Goal: Find specific page/section: Find specific page/section

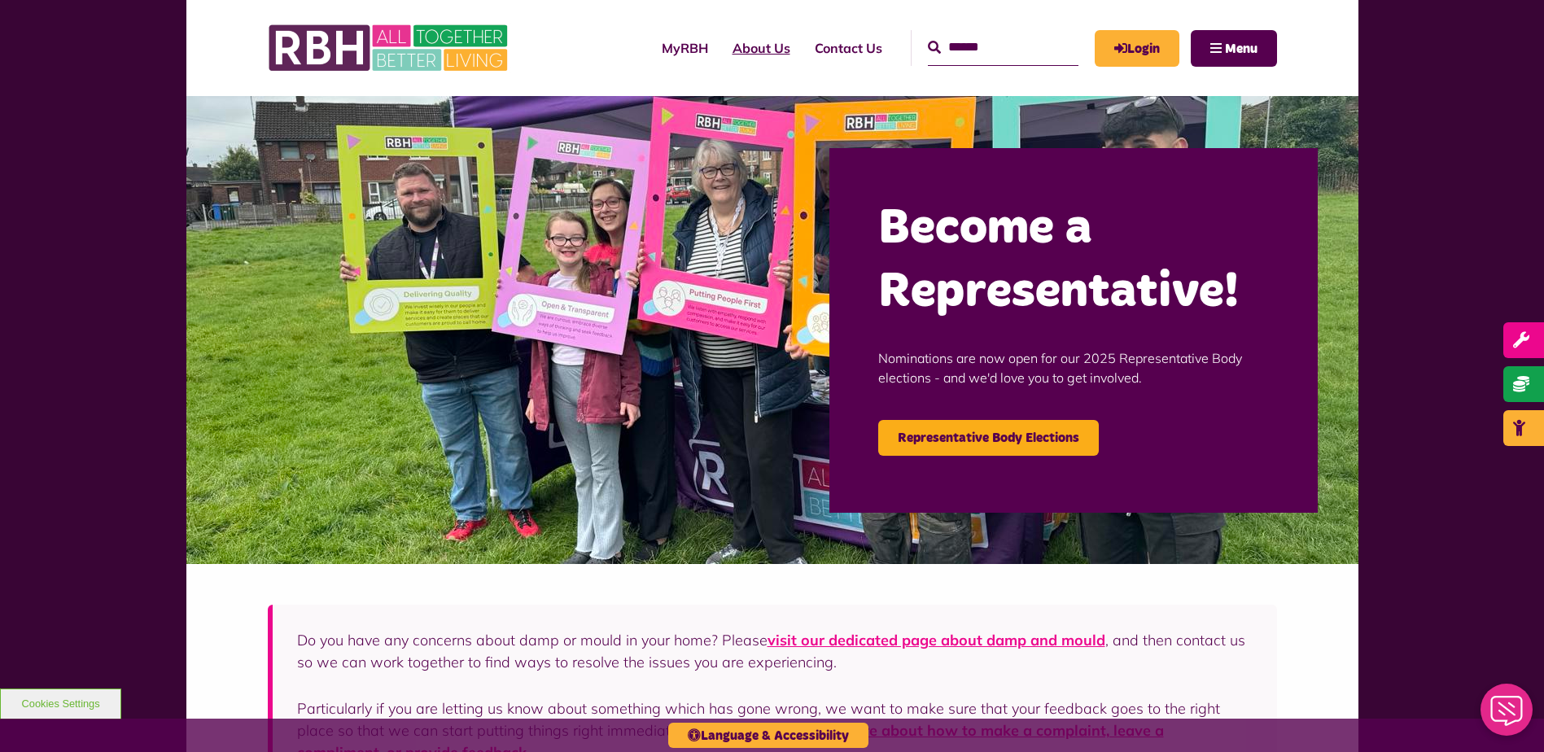
click at [735, 46] on link "About Us" at bounding box center [761, 48] width 82 height 44
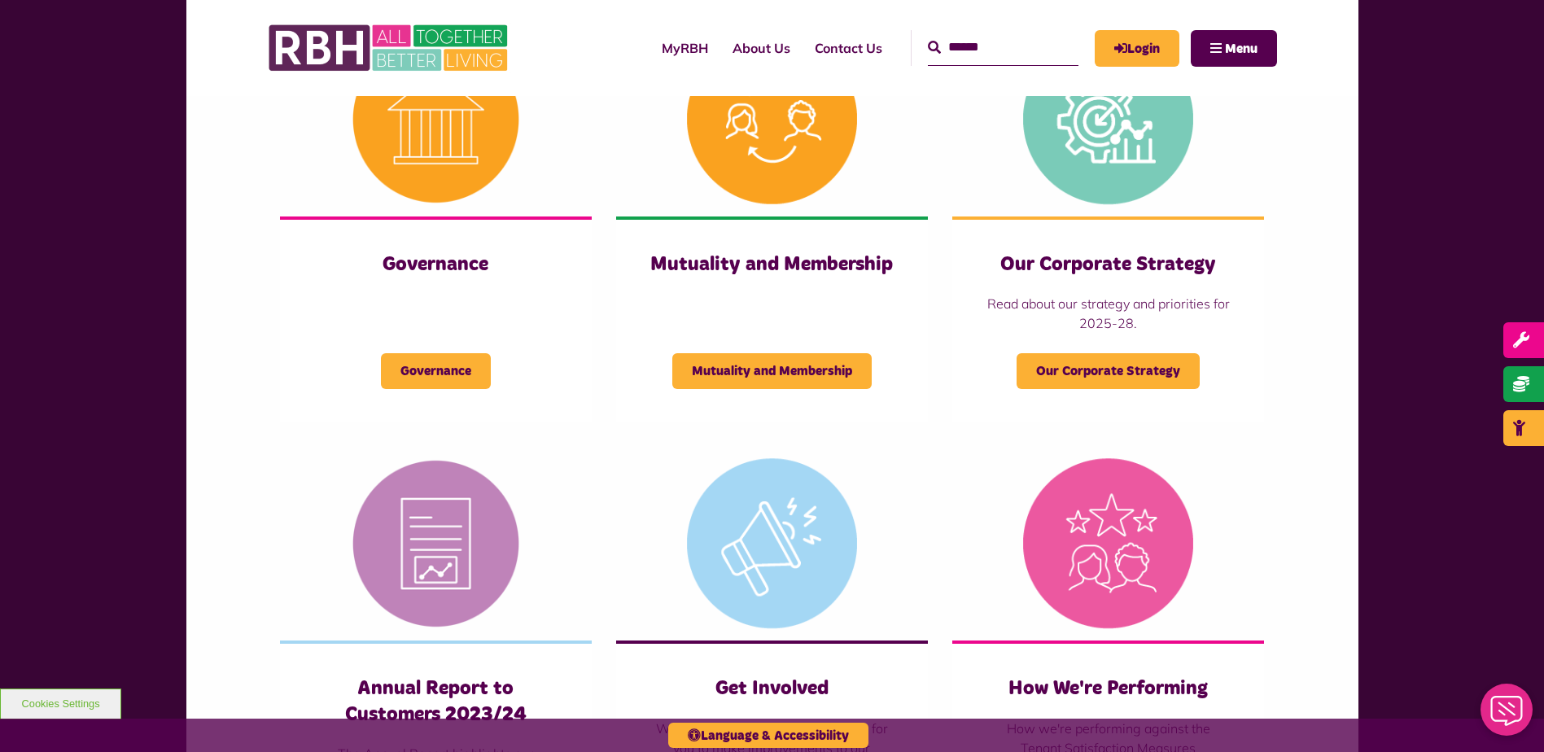
scroll to position [732, 0]
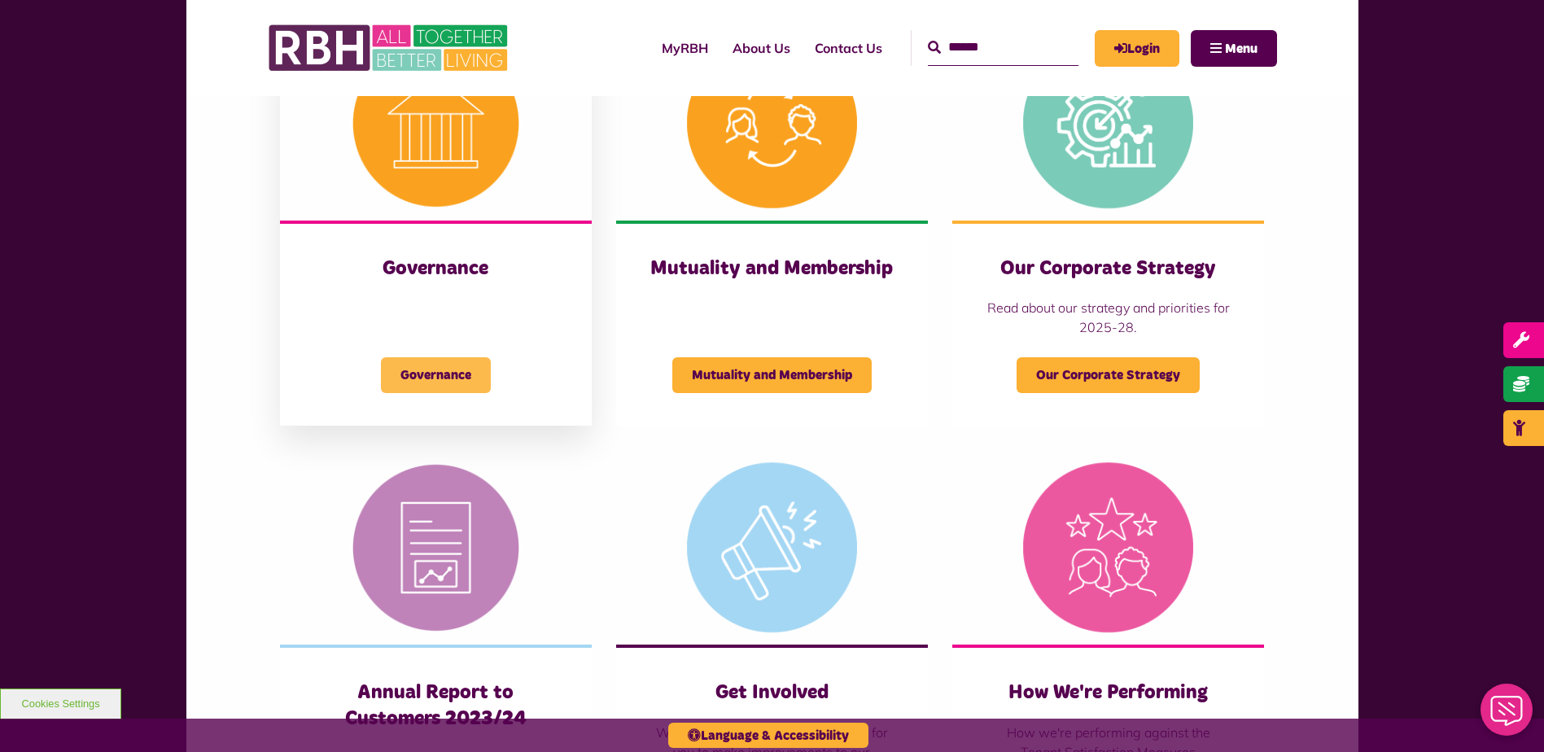
click at [400, 369] on span "Governance" at bounding box center [436, 375] width 110 height 36
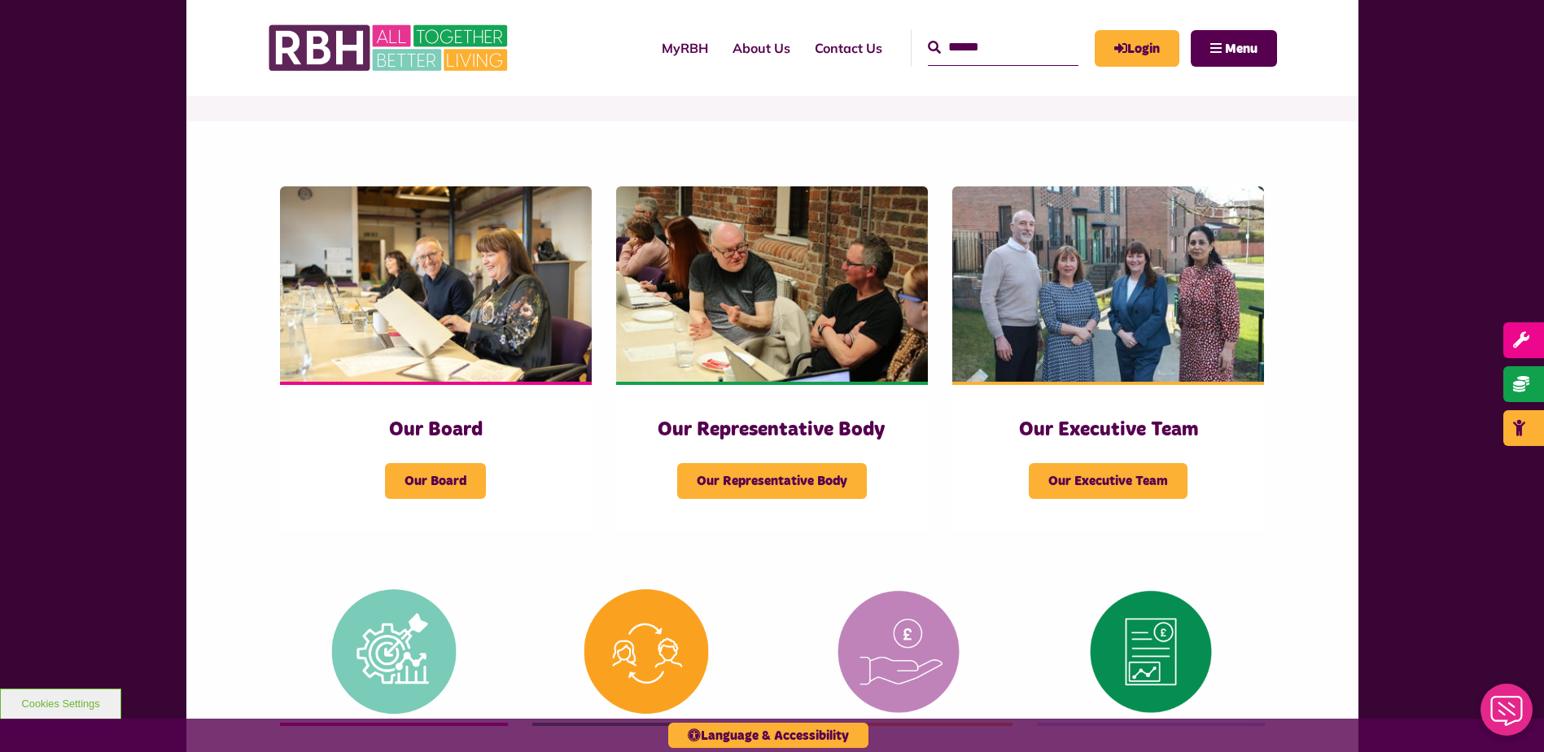
scroll to position [163, 0]
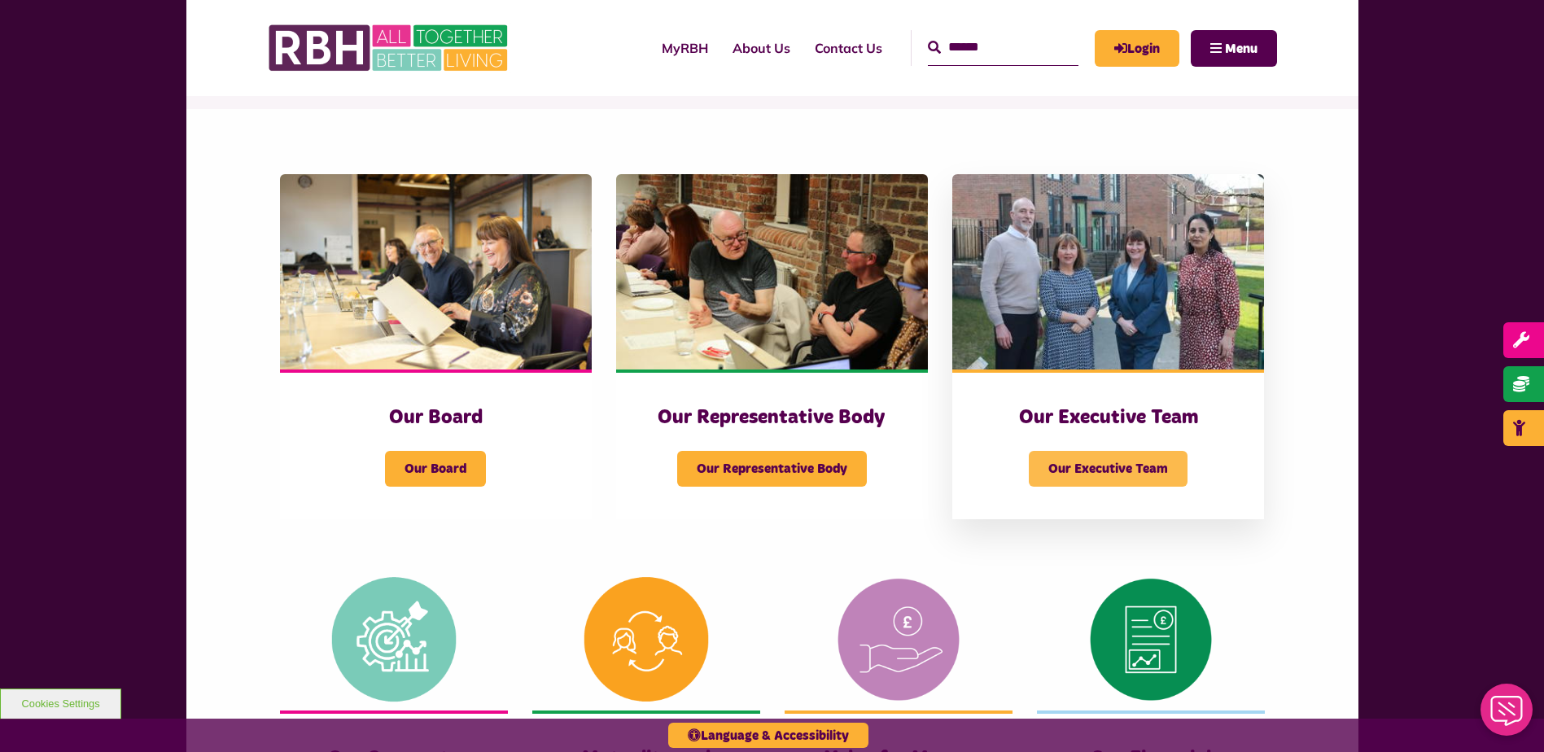
click at [1107, 464] on span "Our Executive Team" at bounding box center [1108, 469] width 159 height 36
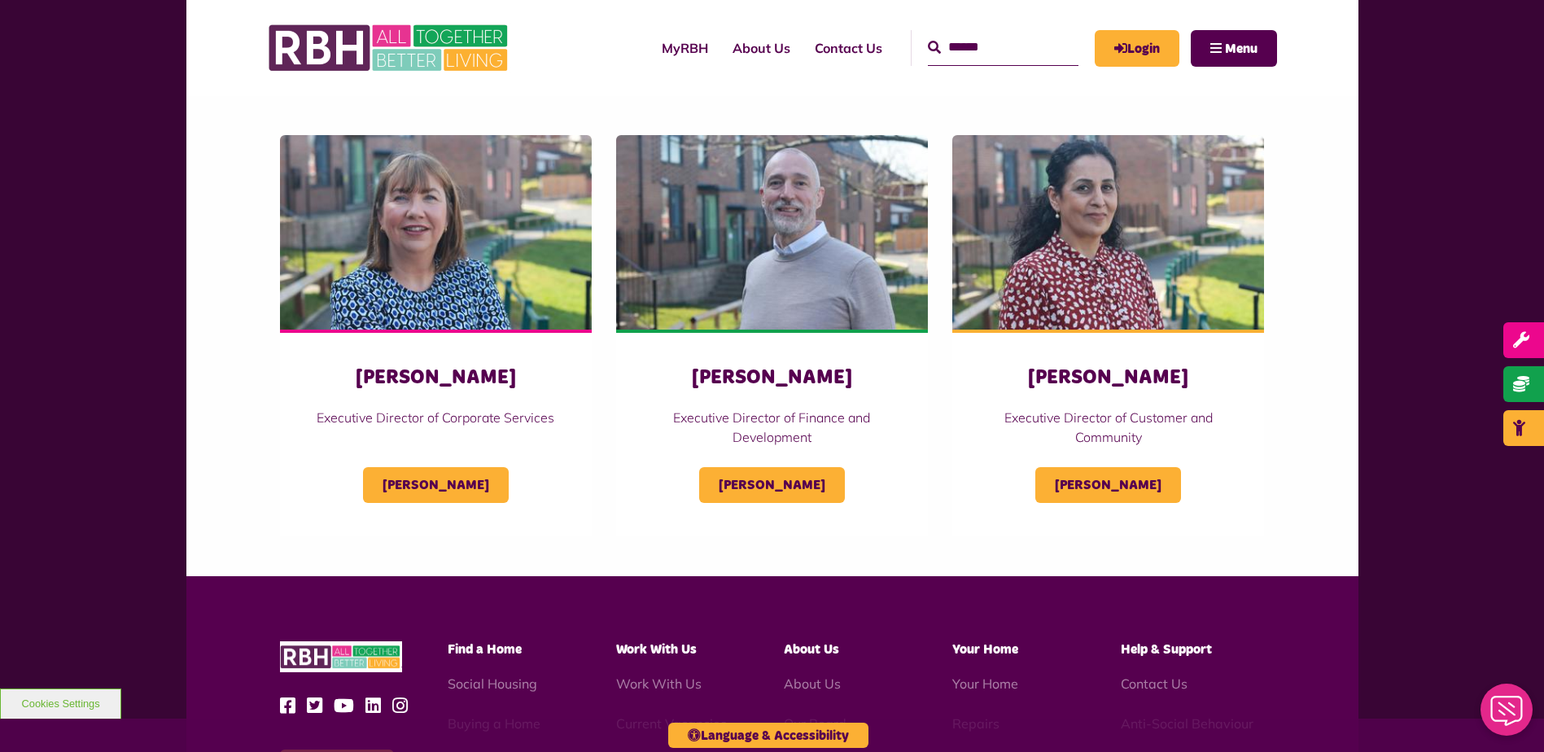
scroll to position [732, 0]
